Goal: Check status: Check status

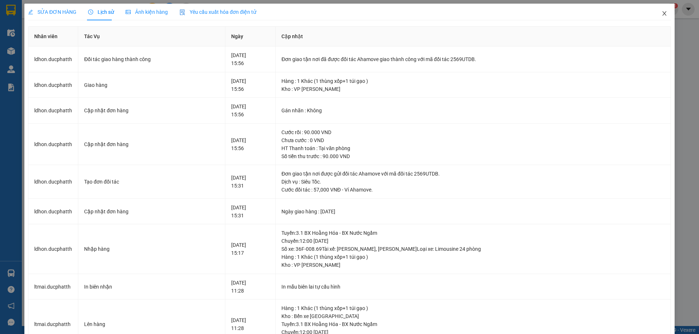
click at [661, 11] on icon "close" at bounding box center [664, 14] width 6 height 6
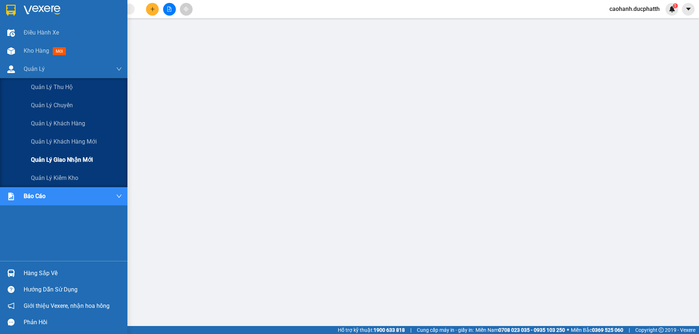
click at [81, 158] on span "Quản lý giao nhận mới" at bounding box center [62, 159] width 62 height 9
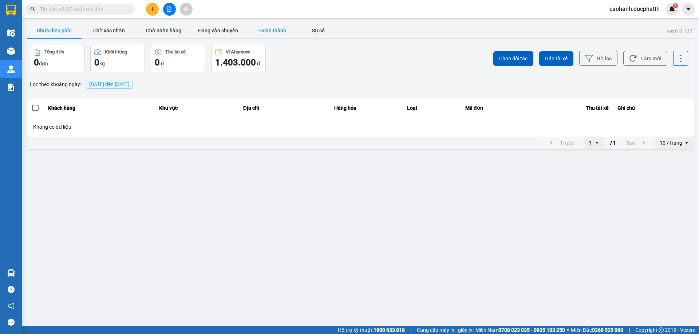
drag, startPoint x: 267, startPoint y: 33, endPoint x: 262, endPoint y: 36, distance: 5.9
click at [268, 33] on button "Hoàn thành" at bounding box center [272, 30] width 55 height 15
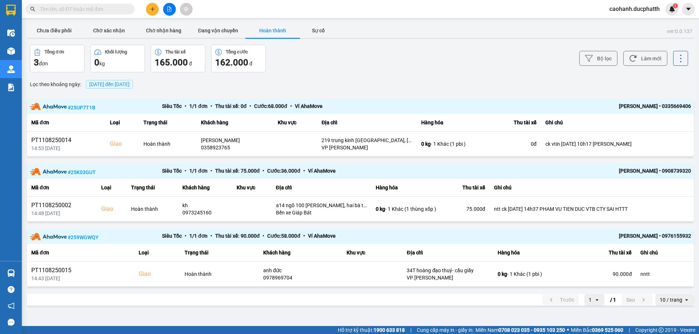
click at [111, 83] on span "11/08/2025 đến 11/08/2025" at bounding box center [109, 85] width 40 height 6
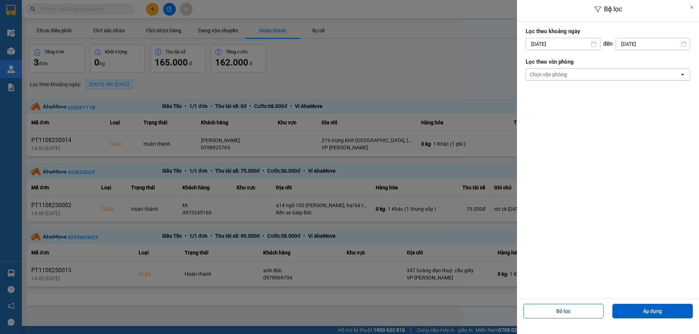
click at [550, 43] on input "11/08/2025" at bounding box center [563, 44] width 74 height 12
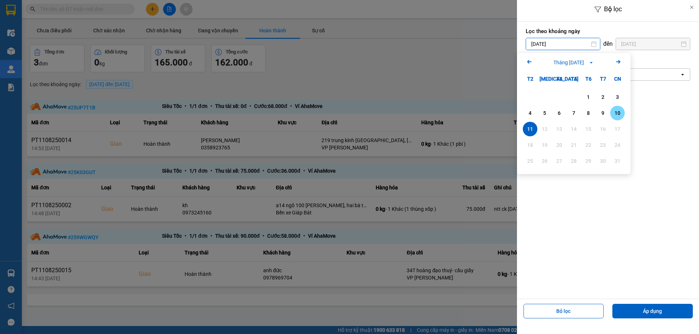
click at [617, 112] on div "10" at bounding box center [617, 113] width 10 height 9
type input "10/08/2025"
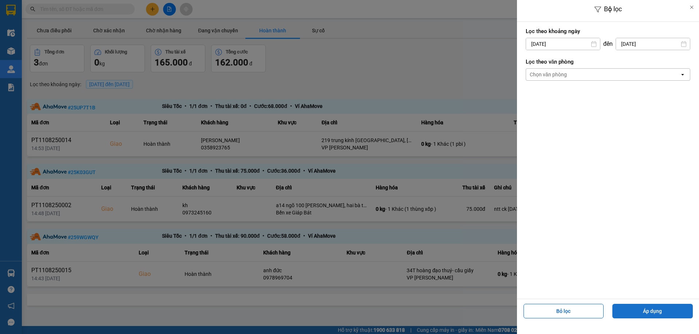
click at [652, 310] on button "Áp dụng" at bounding box center [652, 311] width 80 height 15
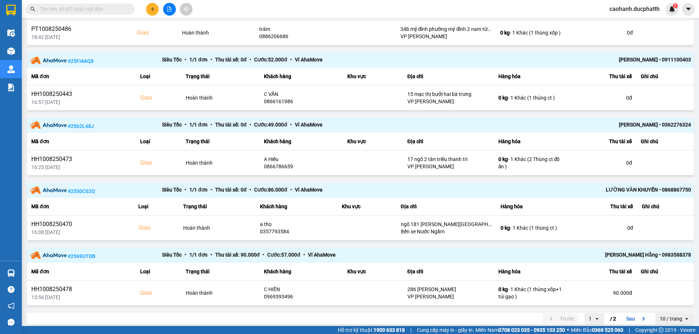
scroll to position [443, 0]
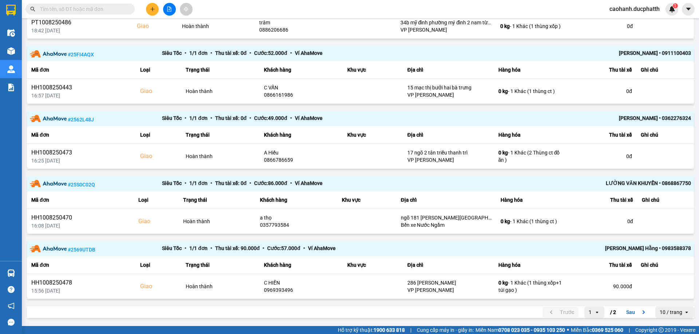
click at [224, 263] on th "Trạng thái" at bounding box center [220, 266] width 78 height 18
click at [133, 250] on div "# 2569UTDB" at bounding box center [96, 249] width 132 height 9
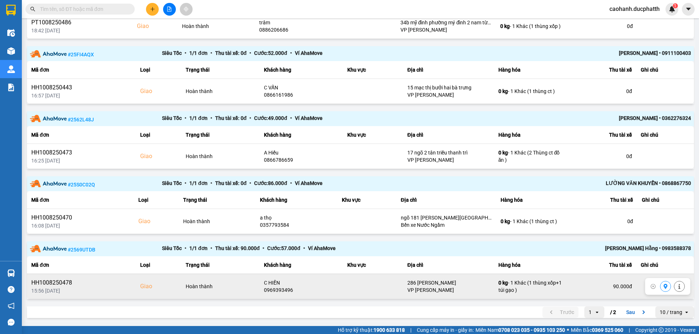
click at [171, 287] on div "Giao" at bounding box center [158, 286] width 37 height 9
click at [678, 286] on icon at bounding box center [679, 286] width 2 height 5
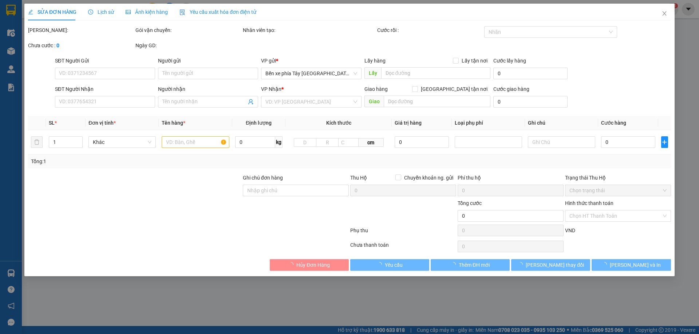
type input "0359068874"
type input "CÔ TỨ"
type input "0969393496"
type input "C HIỀN"
checkbox input "true"
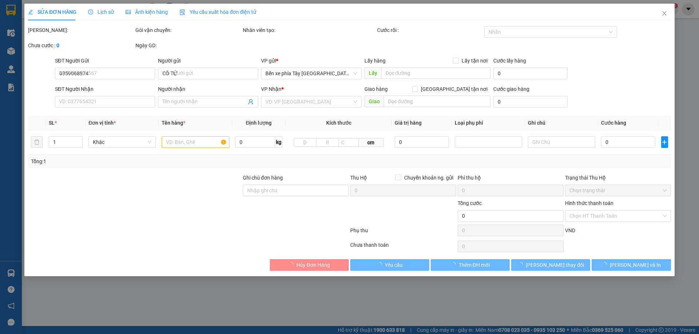
type input "286 NGUYỄN XIỂN"
type input "50.000"
type input "90.000"
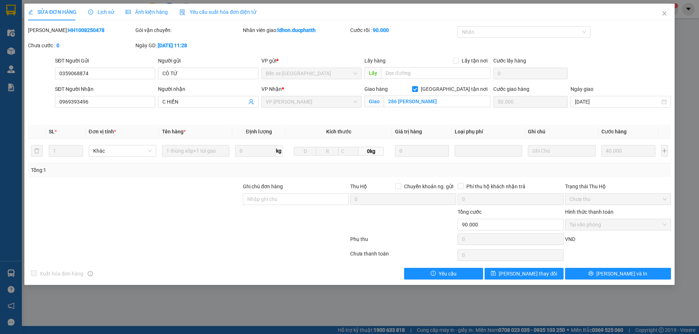
click at [105, 13] on span "Lịch sử" at bounding box center [101, 12] width 26 height 6
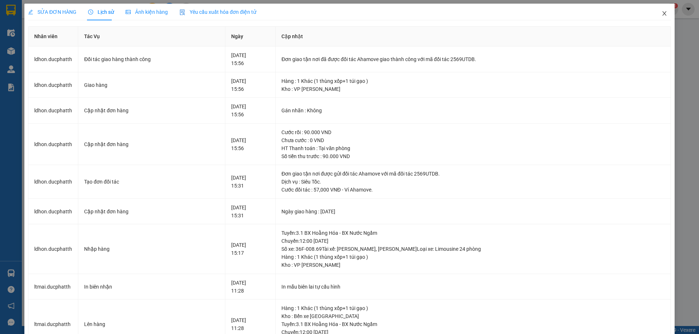
click at [661, 12] on icon "close" at bounding box center [664, 14] width 6 height 6
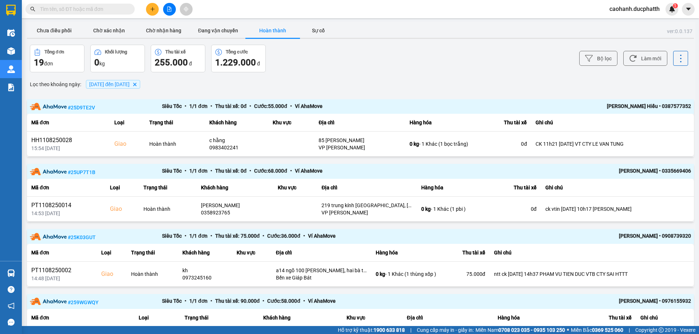
click at [94, 83] on span "10/08/2025 đến 11/08/2025" at bounding box center [109, 85] width 40 height 6
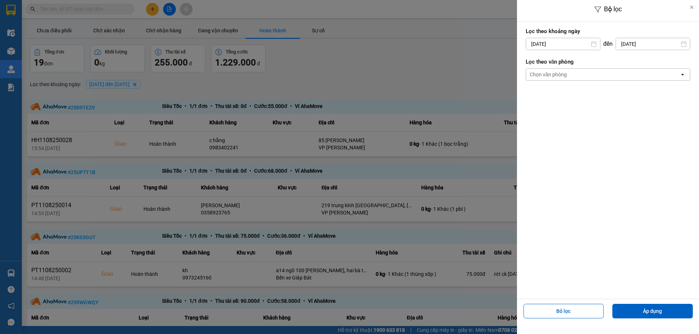
click at [546, 42] on input "10/08/2025" at bounding box center [563, 44] width 74 height 12
click at [585, 114] on div "8" at bounding box center [588, 113] width 10 height 9
type input "08/08/2025"
click at [637, 44] on input "11/08/2025" at bounding box center [653, 44] width 74 height 12
click at [659, 113] on div "8" at bounding box center [656, 113] width 10 height 9
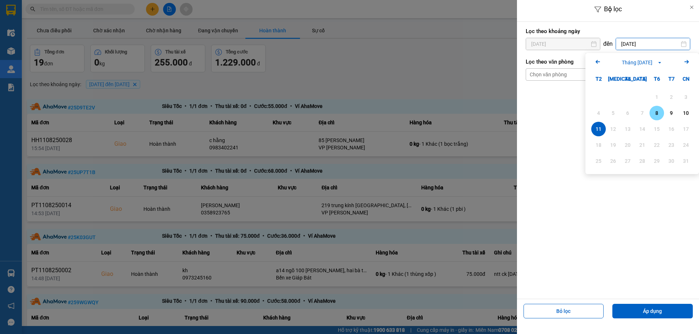
type input "08/08/2025"
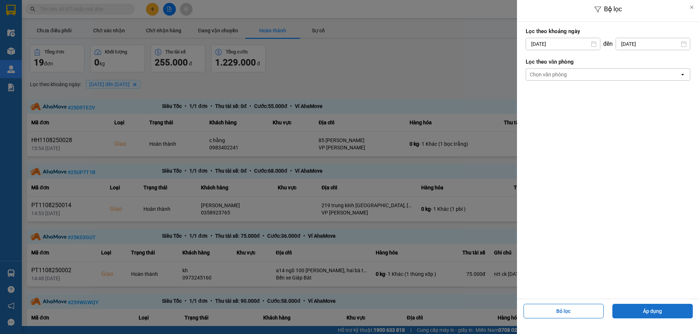
click at [657, 314] on button "Áp dụng" at bounding box center [652, 311] width 80 height 15
